Goal: Find specific page/section: Find specific page/section

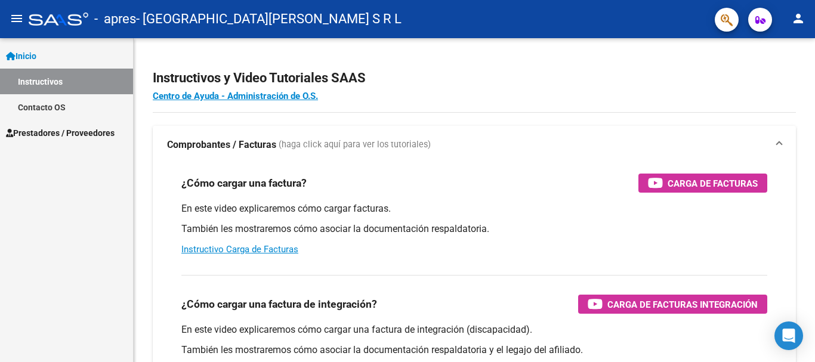
click at [69, 76] on link "Instructivos" at bounding box center [66, 82] width 133 height 26
click at [24, 105] on link "Contacto OS" at bounding box center [66, 107] width 133 height 26
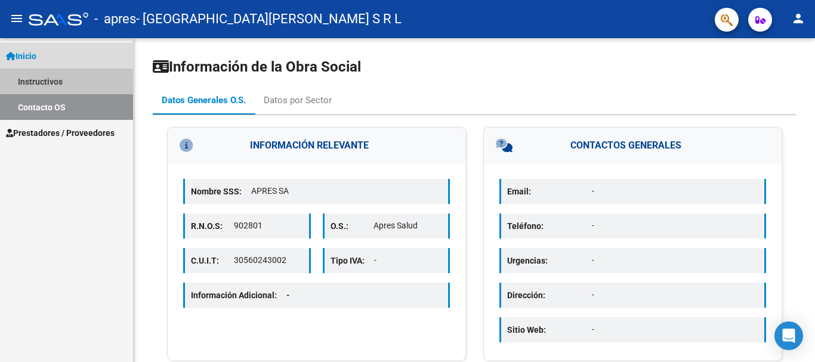
click at [67, 76] on link "Instructivos" at bounding box center [66, 82] width 133 height 26
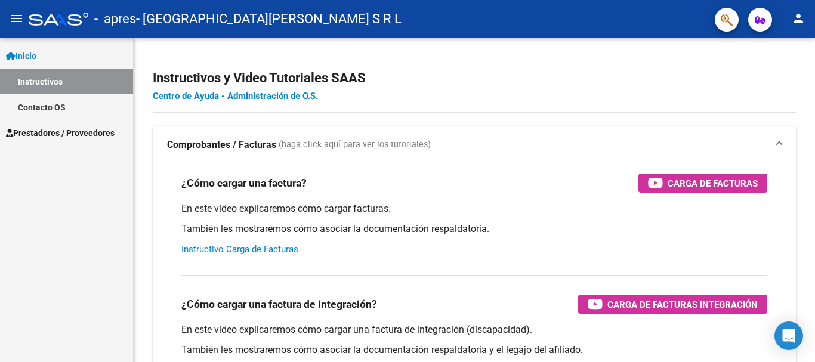
click at [61, 134] on span "Prestadores / Proveedores" at bounding box center [60, 132] width 109 height 13
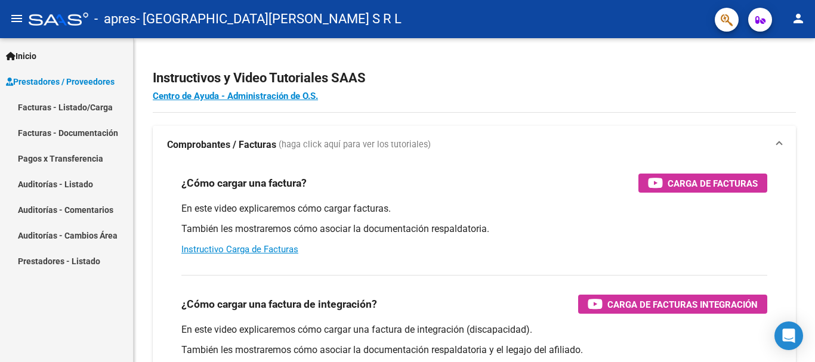
click at [92, 101] on link "Facturas - Listado/Carga" at bounding box center [66, 107] width 133 height 26
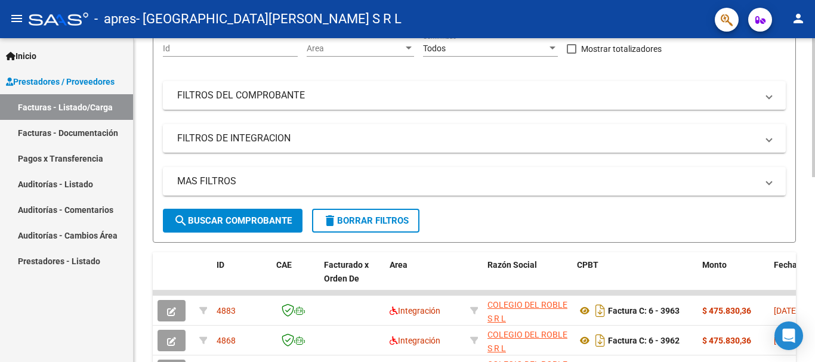
scroll to position [432, 0]
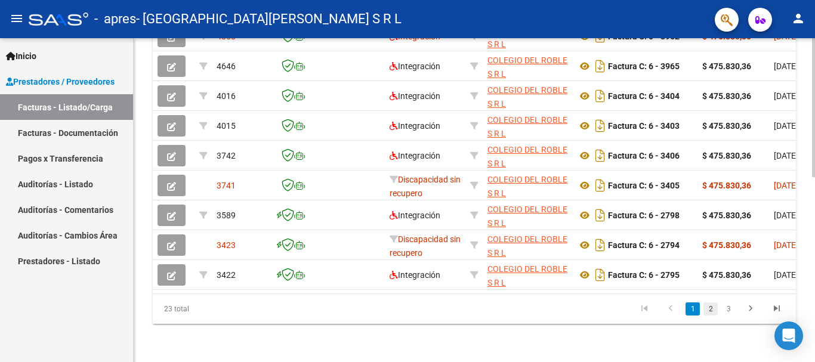
click at [709, 310] on link "2" at bounding box center [710, 308] width 14 height 13
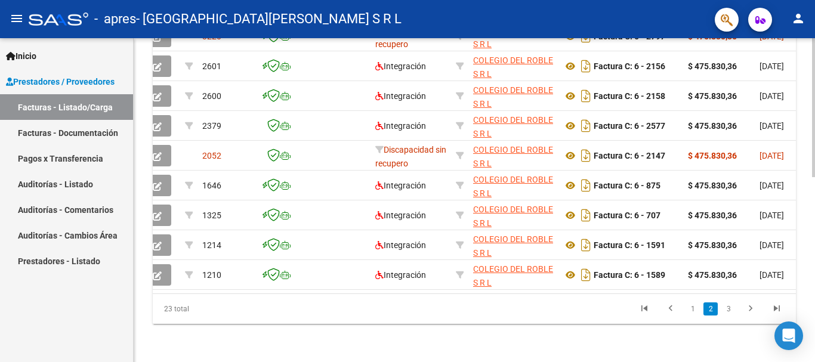
scroll to position [0, 0]
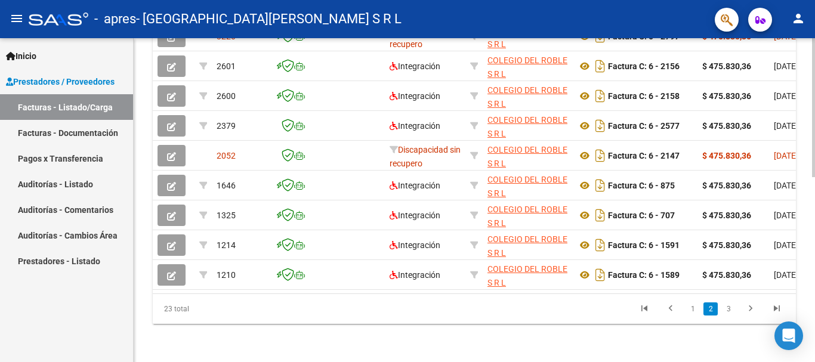
drag, startPoint x: 666, startPoint y: 355, endPoint x: 657, endPoint y: 336, distance: 21.3
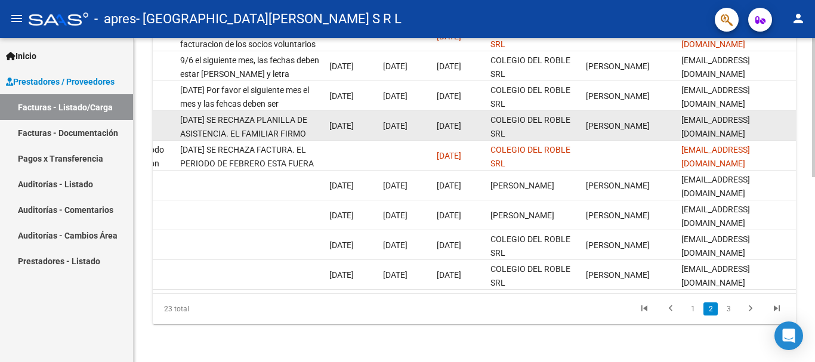
scroll to position [0, 1]
drag, startPoint x: 385, startPoint y: 115, endPoint x: 425, endPoint y: 116, distance: 40.6
click at [407, 121] on span "[DATE]" at bounding box center [395, 126] width 24 height 10
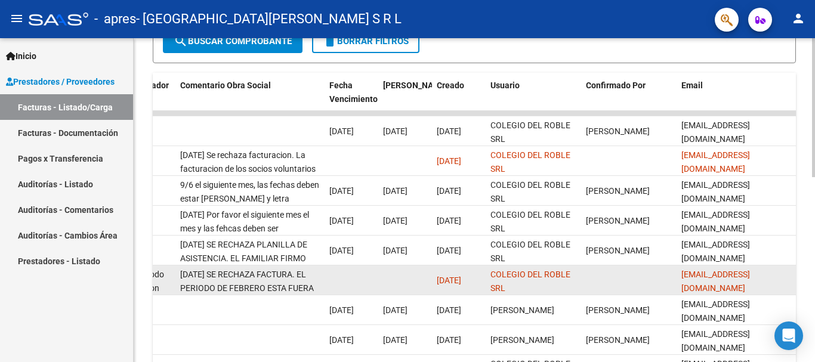
scroll to position [358, 0]
